Goal: Information Seeking & Learning: Learn about a topic

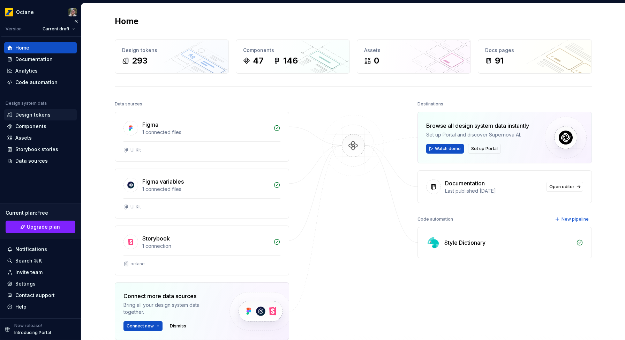
click at [40, 116] on div "Design tokens" at bounding box center [32, 114] width 35 height 7
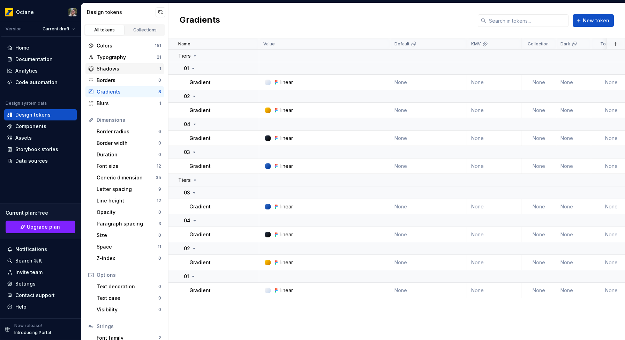
click at [123, 72] on div "Shadows" at bounding box center [128, 68] width 63 height 7
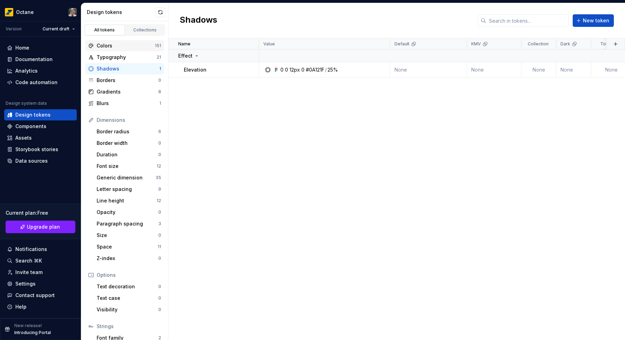
click at [121, 48] on div "Colors" at bounding box center [126, 45] width 58 height 7
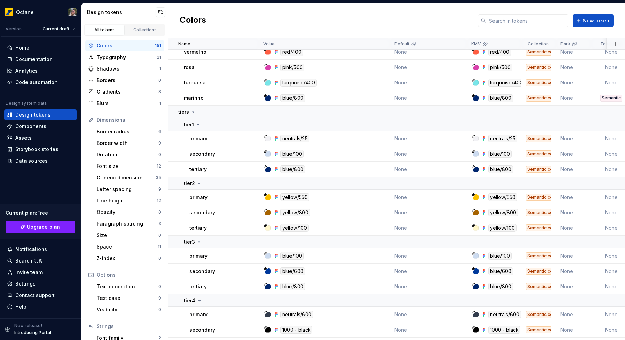
scroll to position [2429, 0]
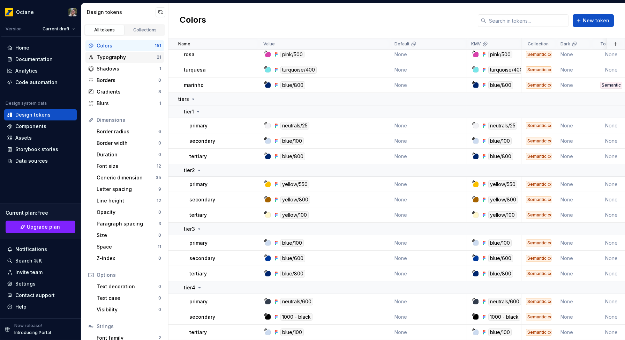
click at [127, 56] on div "Typography" at bounding box center [127, 57] width 60 height 7
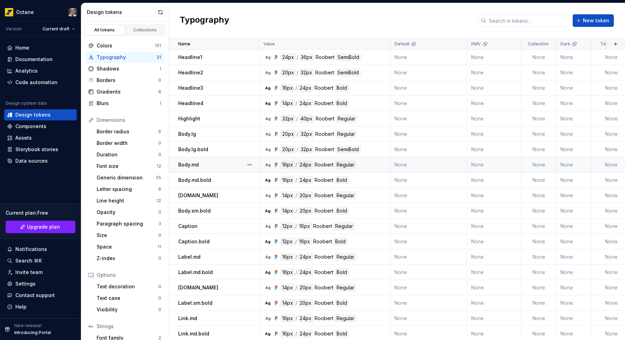
scroll to position [32, 0]
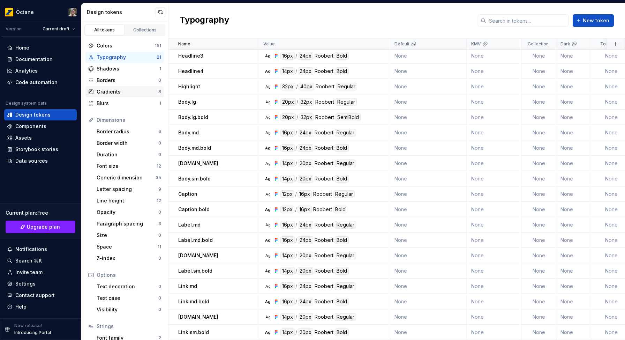
click at [129, 93] on div "Gradients" at bounding box center [128, 91] width 62 height 7
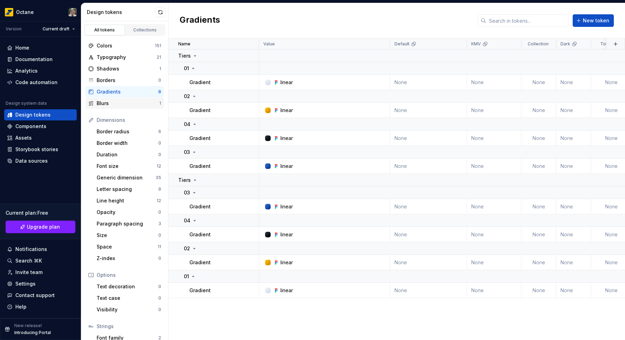
click at [132, 105] on div "Blurs" at bounding box center [128, 103] width 63 height 7
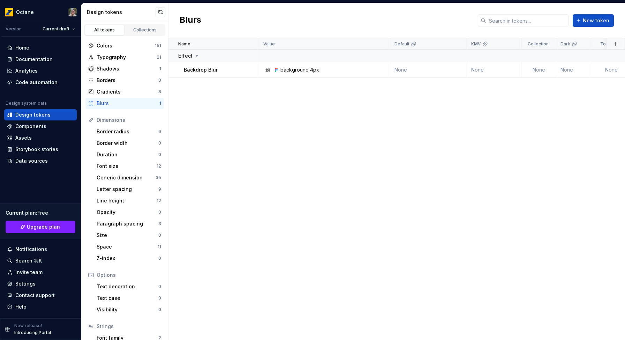
click at [217, 126] on div "Name Value Default KMV Collection Dark Token set Description Last updated Effec…" at bounding box center [396, 188] width 457 height 301
click at [110, 46] on div "Colors" at bounding box center [126, 45] width 58 height 7
